Goal: Transaction & Acquisition: Purchase product/service

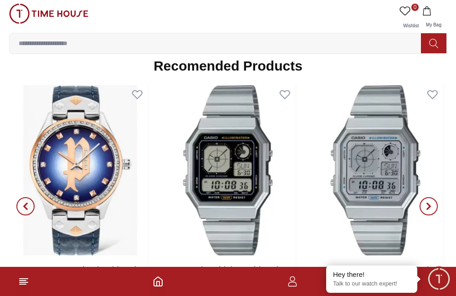
scroll to position [1290, 0]
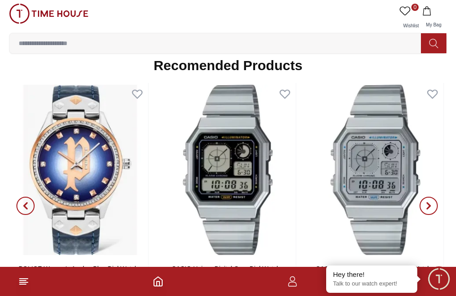
click at [101, 46] on input at bounding box center [219, 43] width 419 height 18
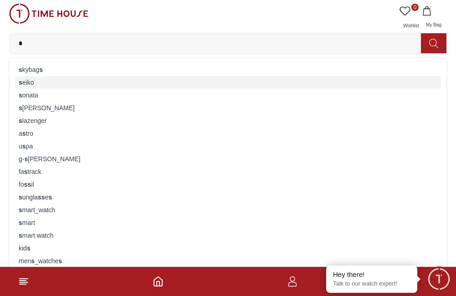
type input "*"
click at [39, 86] on div "s [PERSON_NAME]" at bounding box center [228, 82] width 426 height 13
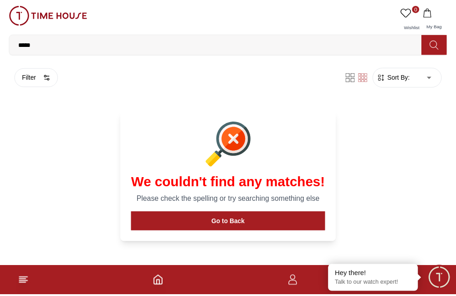
scroll to position [5, 0]
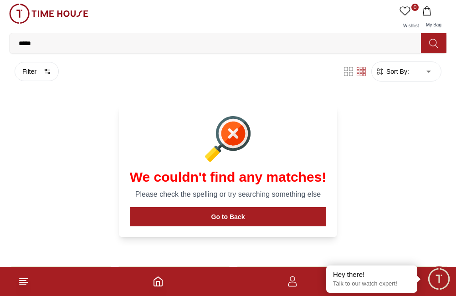
click at [66, 44] on input "*****" at bounding box center [219, 43] width 419 height 18
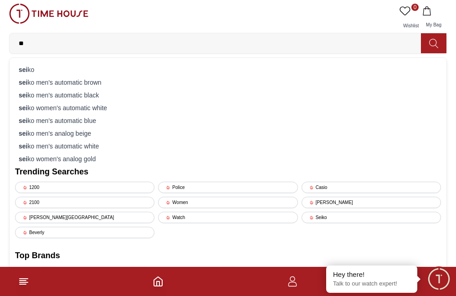
type input "*"
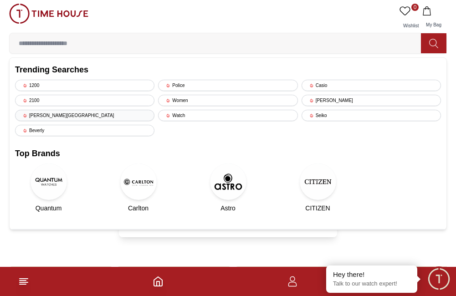
click at [116, 115] on div "[PERSON_NAME][GEOGRAPHIC_DATA]" at bounding box center [84, 115] width 139 height 11
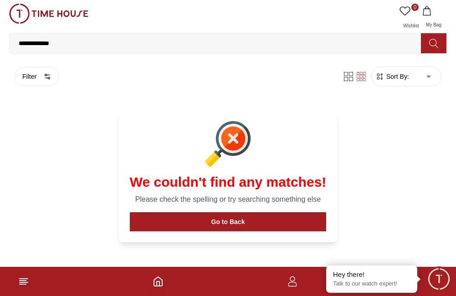
click at [84, 41] on input "**********" at bounding box center [219, 43] width 419 height 18
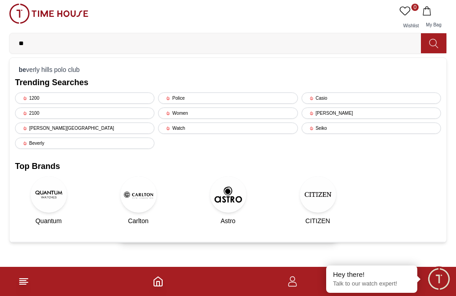
type input "*"
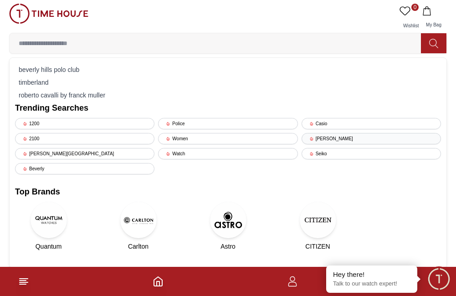
click at [379, 138] on div "[PERSON_NAME]" at bounding box center [371, 138] width 139 height 11
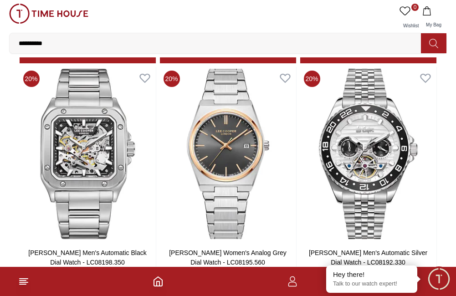
scroll to position [1032, 0]
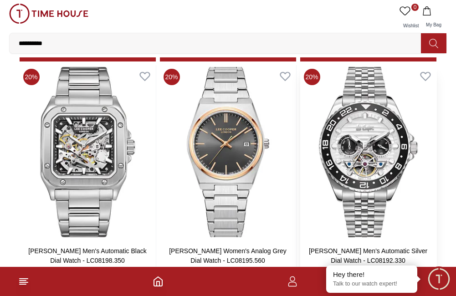
click at [385, 141] on img at bounding box center [368, 152] width 136 height 174
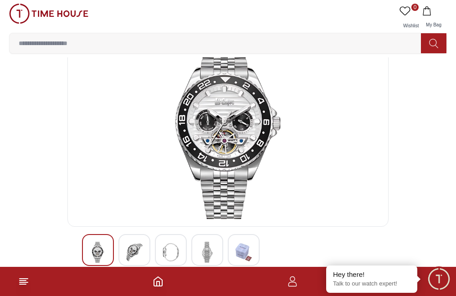
scroll to position [36, 0]
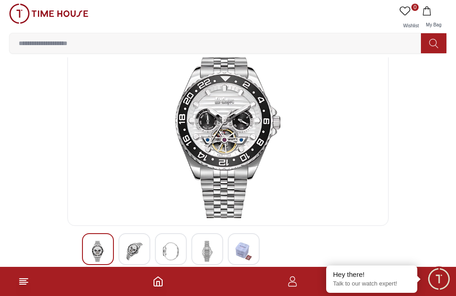
click at [132, 259] on img at bounding box center [134, 251] width 16 height 21
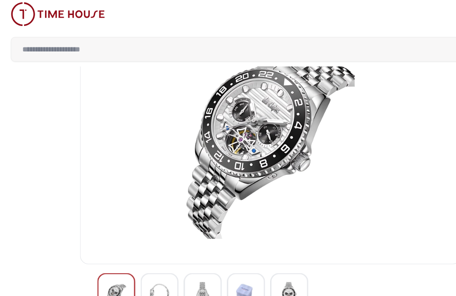
scroll to position [37, 0]
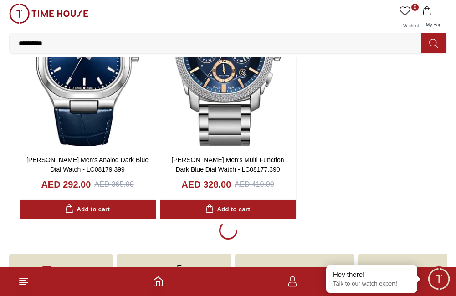
scroll to position [1624, 0]
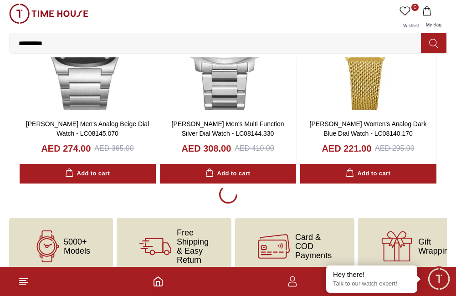
scroll to position [4921, 0]
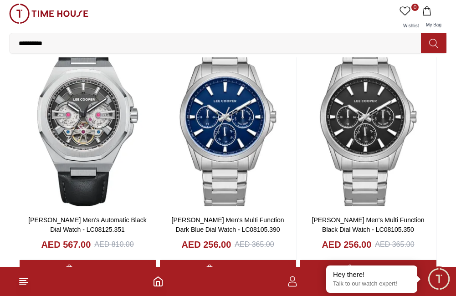
scroll to position [5550, 0]
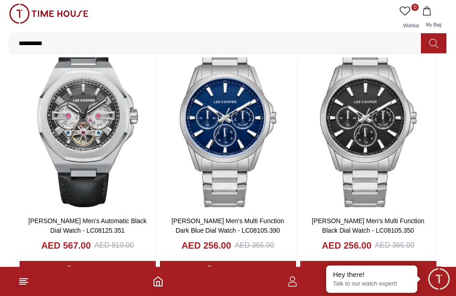
click at [84, 97] on img at bounding box center [88, 122] width 136 height 174
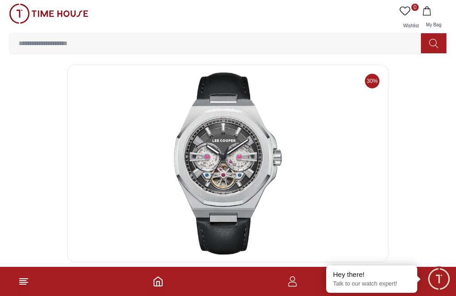
click at [230, 175] on img at bounding box center [228, 163] width 306 height 182
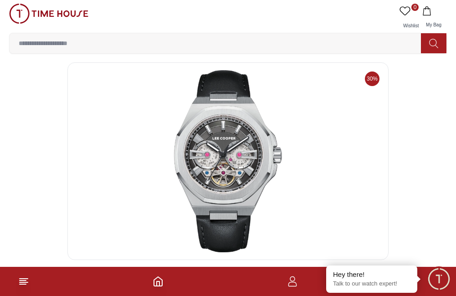
scroll to position [31, 0]
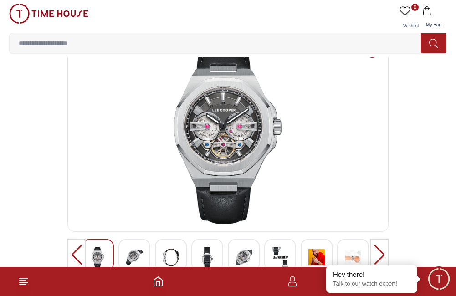
click at [232, 127] on img at bounding box center [228, 133] width 306 height 182
click at [139, 251] on img at bounding box center [134, 257] width 16 height 21
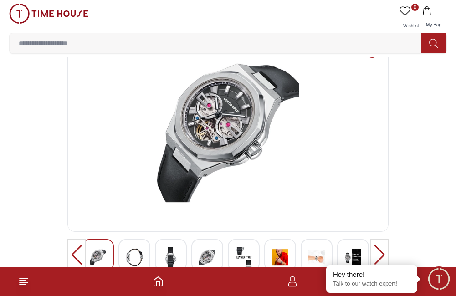
click at [104, 247] on div at bounding box center [98, 255] width 32 height 32
click at [104, 257] on img at bounding box center [98, 257] width 16 height 21
click at [139, 250] on img at bounding box center [134, 257] width 16 height 21
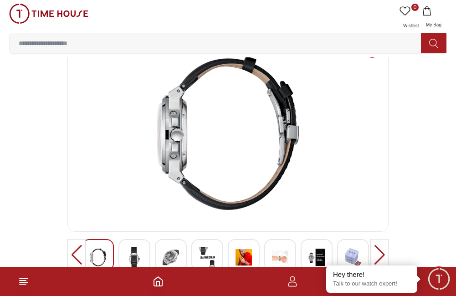
click at [179, 259] on div at bounding box center [171, 255] width 32 height 32
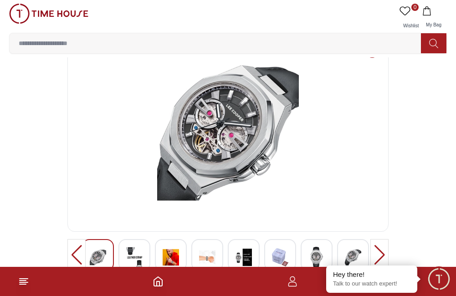
click at [215, 255] on img at bounding box center [207, 257] width 16 height 21
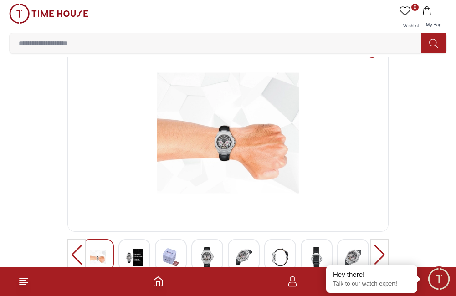
click at [209, 255] on img at bounding box center [207, 257] width 16 height 21
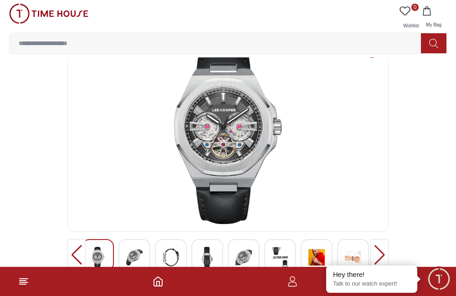
click at [180, 252] on div at bounding box center [171, 255] width 32 height 32
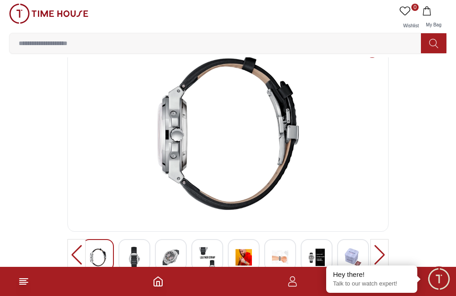
click at [164, 246] on div at bounding box center [171, 255] width 32 height 32
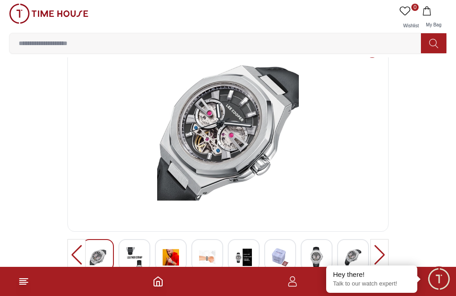
click at [144, 254] on div at bounding box center [134, 255] width 32 height 32
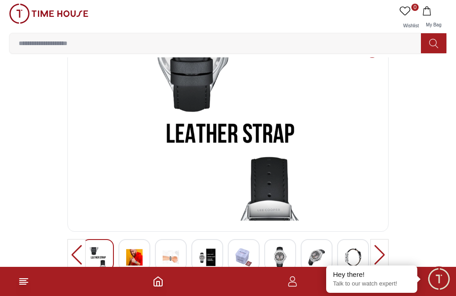
click at [282, 259] on img at bounding box center [280, 257] width 16 height 21
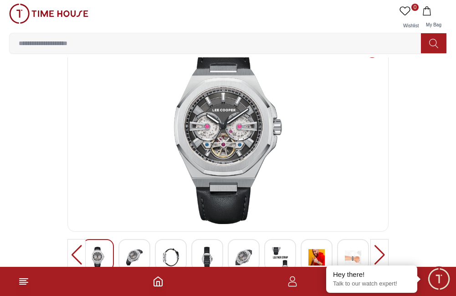
scroll to position [30, 0]
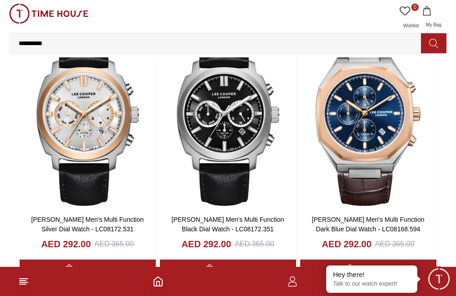
scroll to position [2065, 0]
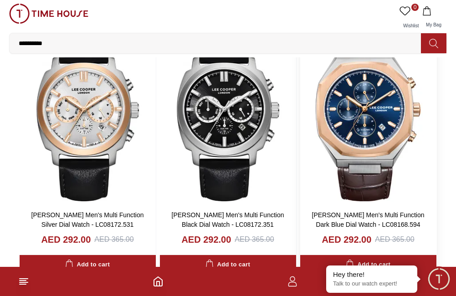
click at [427, 184] on img at bounding box center [368, 116] width 136 height 174
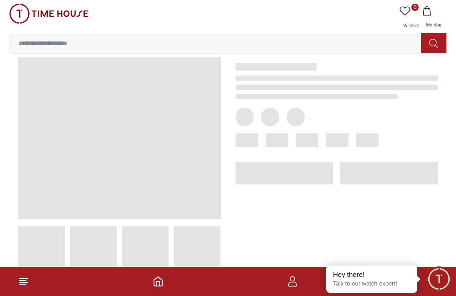
scroll to position [39, 0]
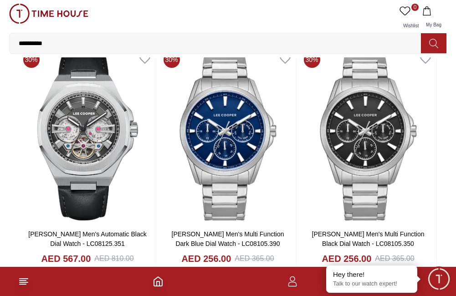
scroll to position [5535, 0]
